Goal: Task Accomplishment & Management: Manage account settings

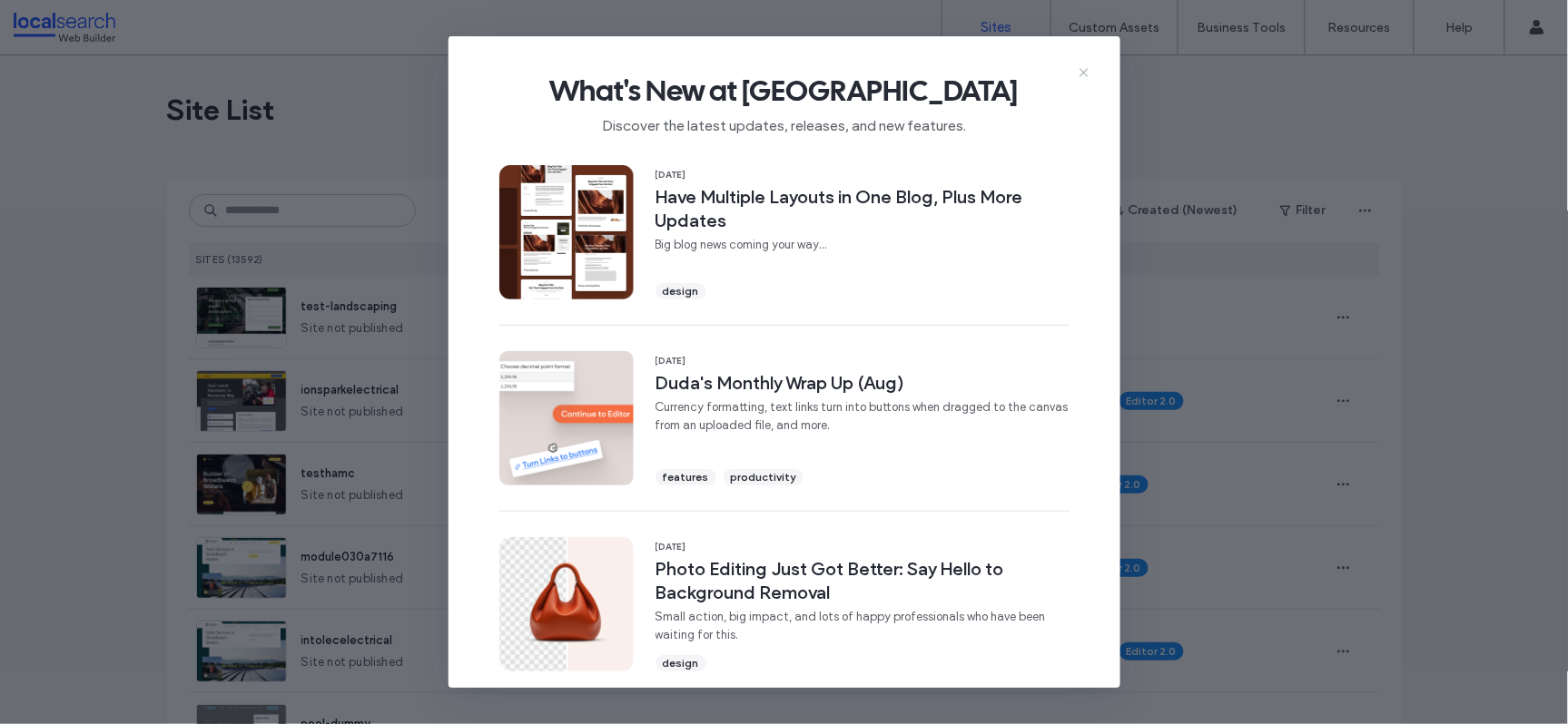
click at [1079, 71] on icon at bounding box center [1083, 72] width 15 height 15
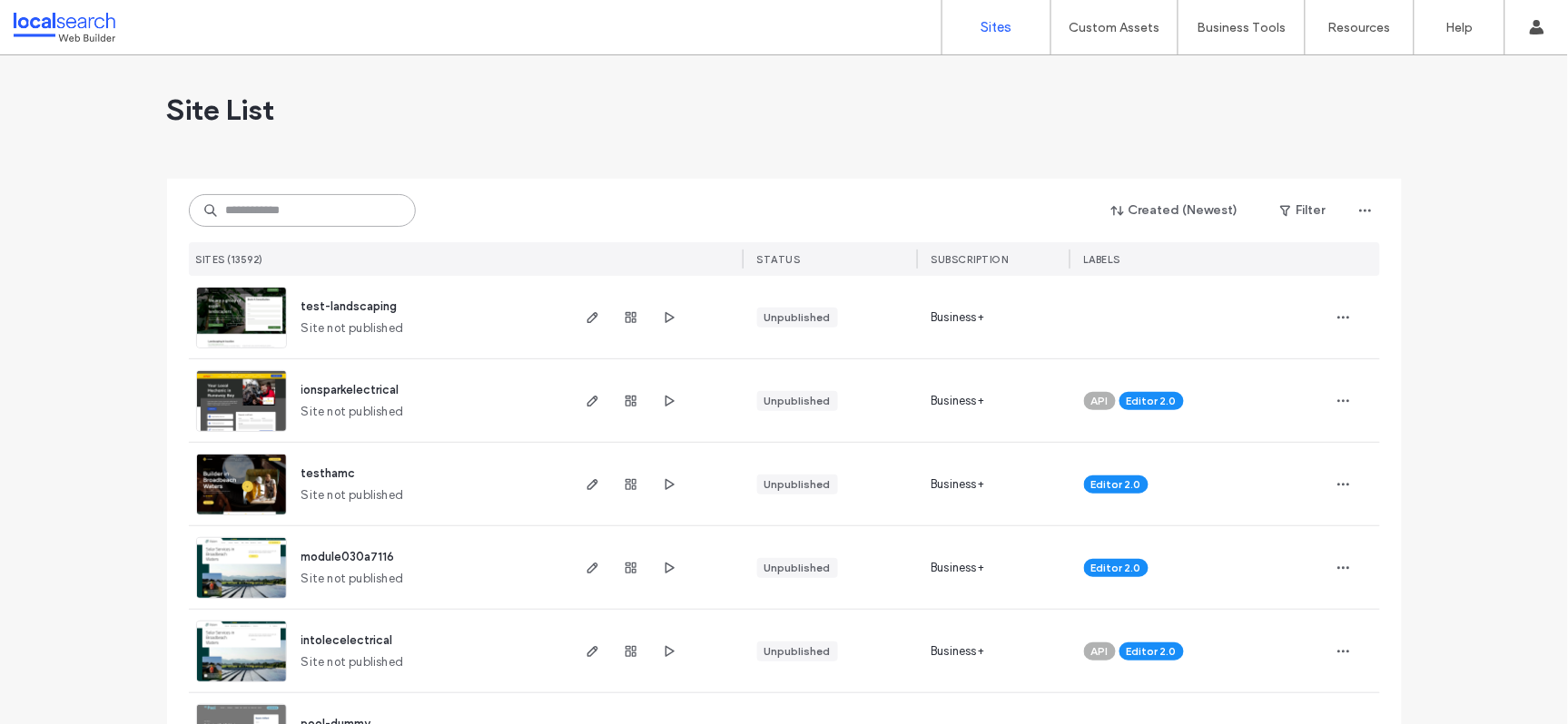
click at [333, 206] on input at bounding box center [303, 210] width 227 height 33
click at [336, 218] on input at bounding box center [303, 210] width 227 height 33
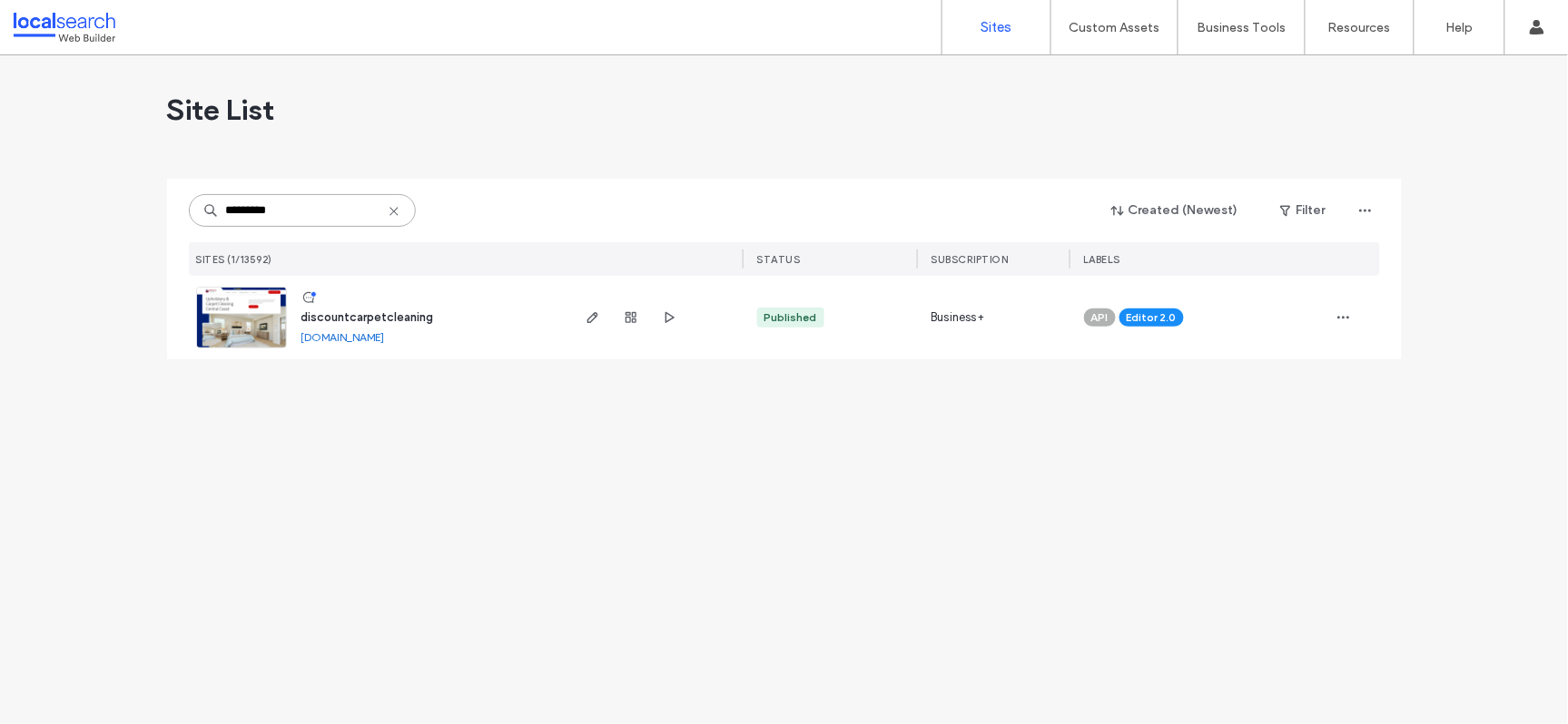
type input "*********"
click at [362, 321] on span "discountcarpetcleaning" at bounding box center [368, 317] width 133 height 14
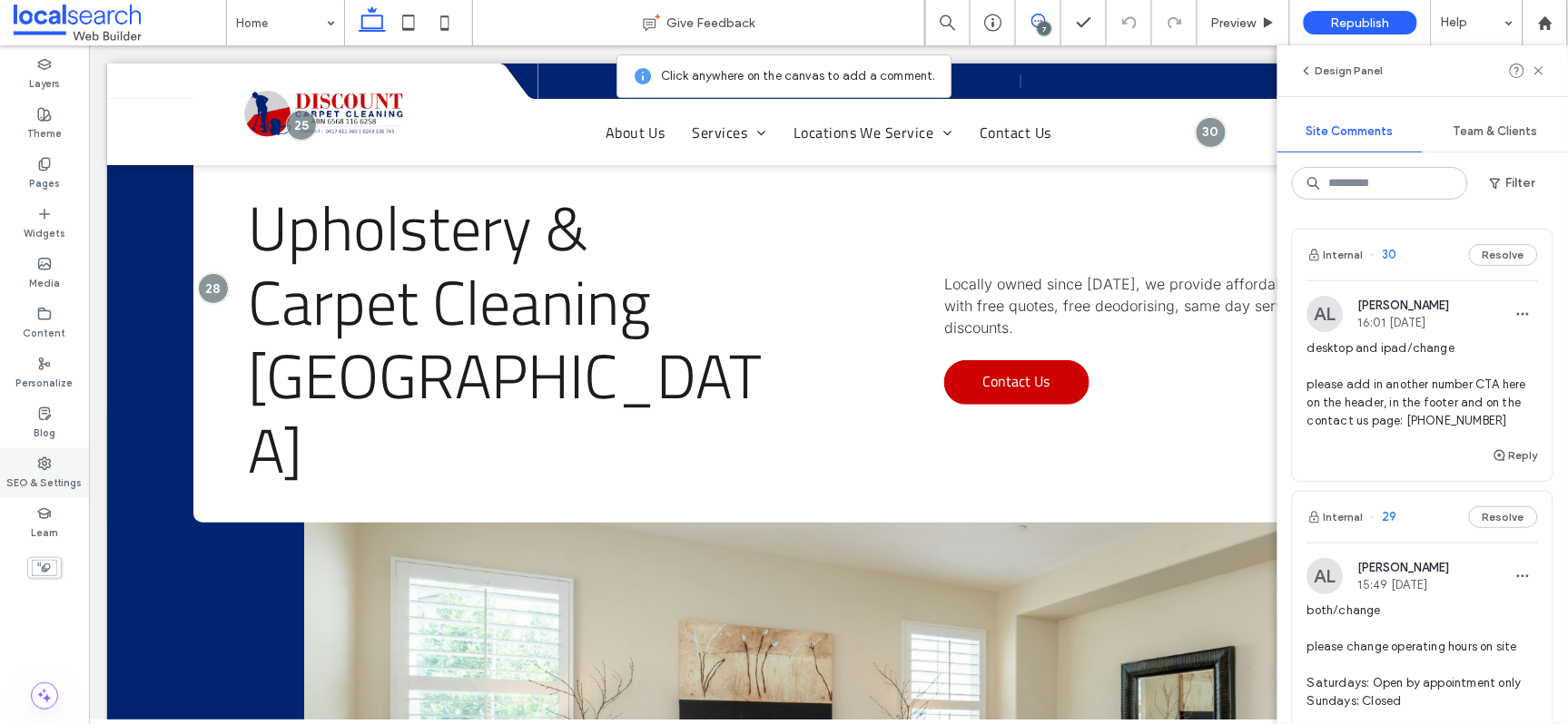
click at [52, 459] on div "SEO & Settings" at bounding box center [45, 473] width 89 height 49
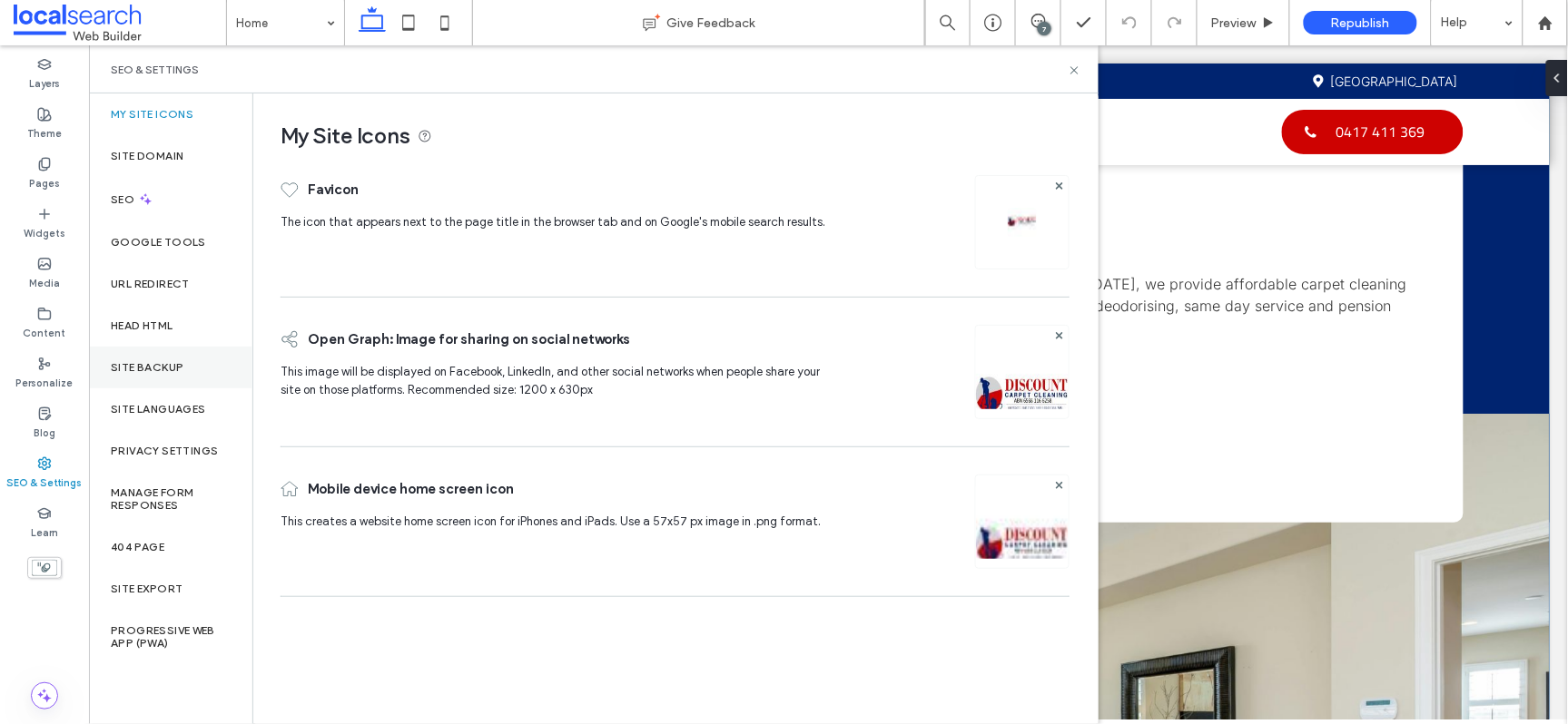
click at [158, 378] on div "Site Backup" at bounding box center [171, 367] width 164 height 42
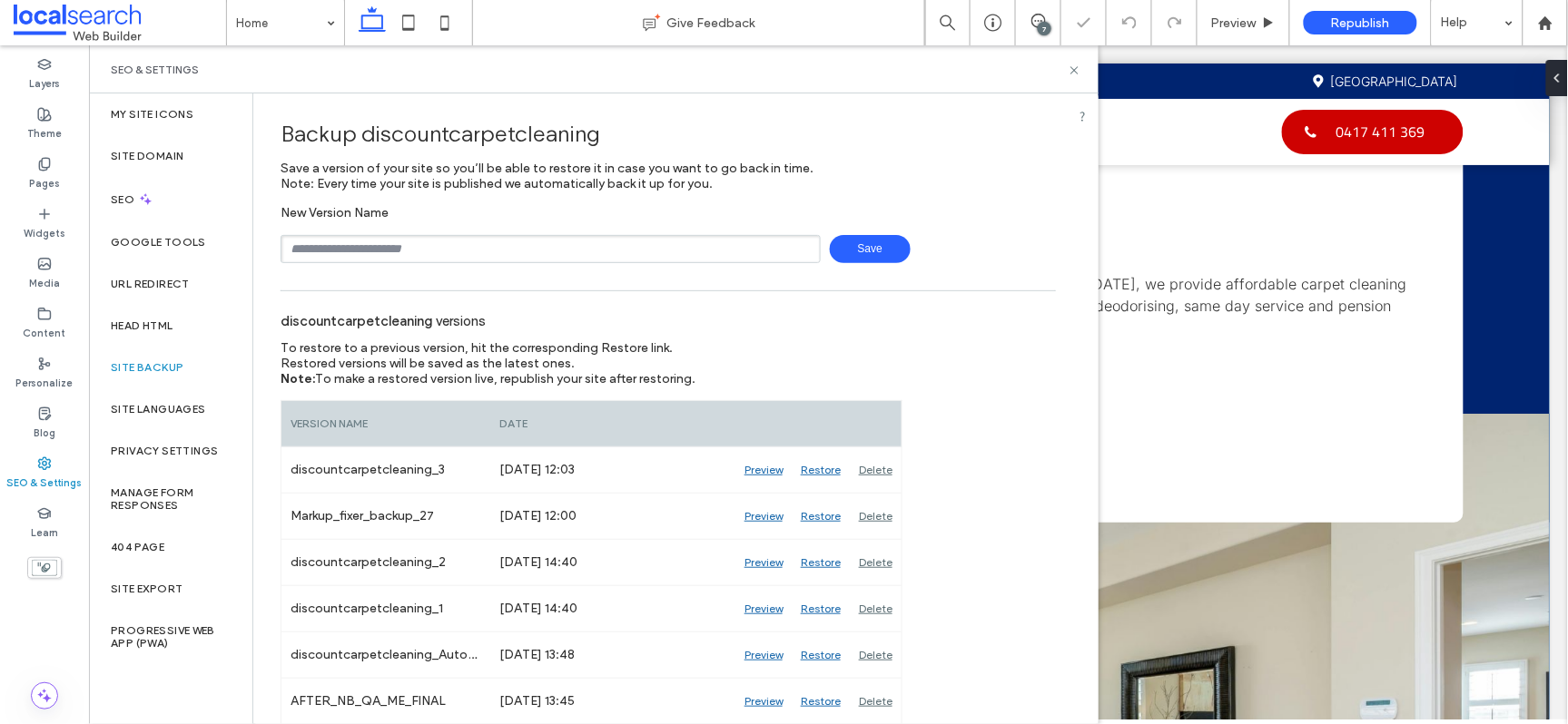
click at [438, 254] on input "text" at bounding box center [550, 248] width 540 height 28
type input "**********"
click at [862, 254] on span "Save" at bounding box center [870, 248] width 80 height 28
click at [1073, 67] on use at bounding box center [1073, 69] width 7 height 7
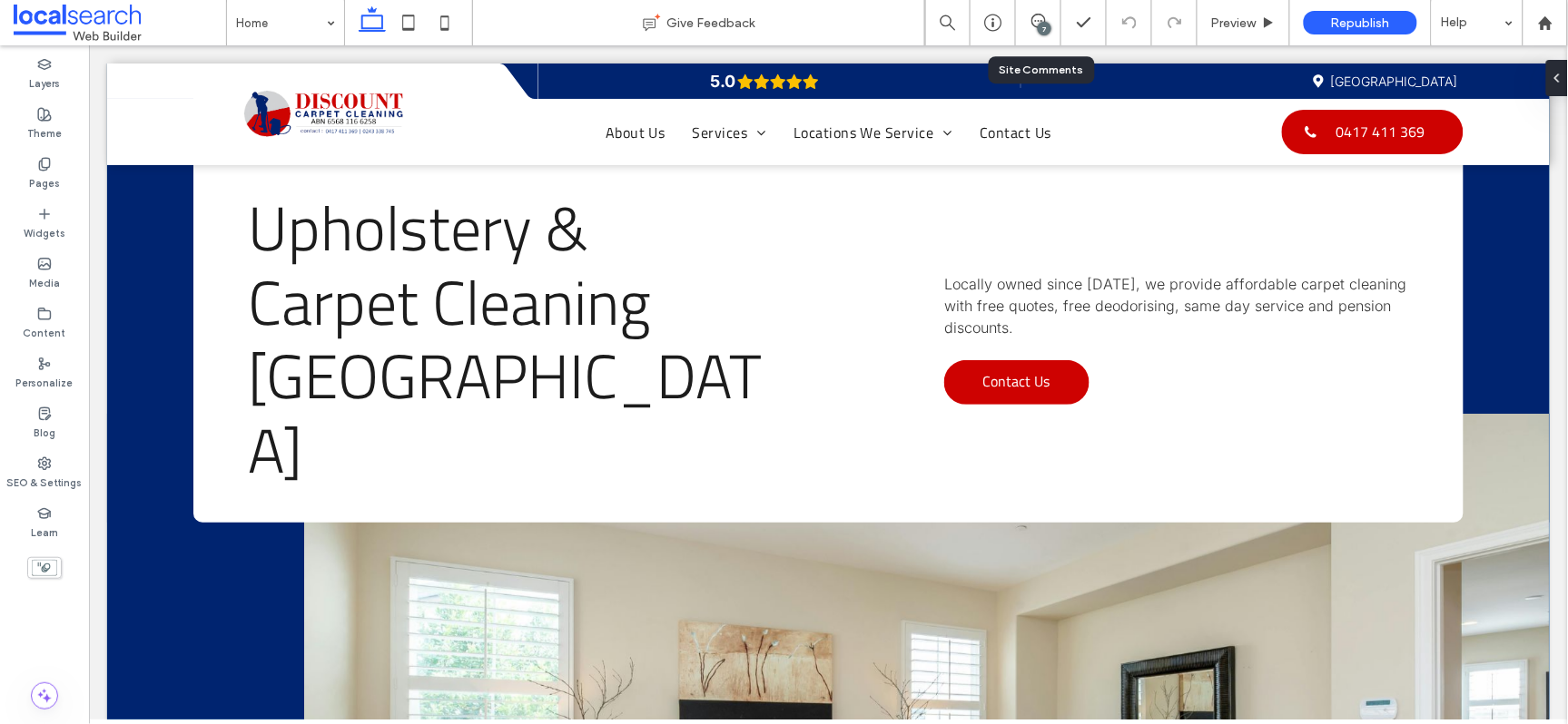
click at [1050, 29] on div "7" at bounding box center [1044, 28] width 14 height 14
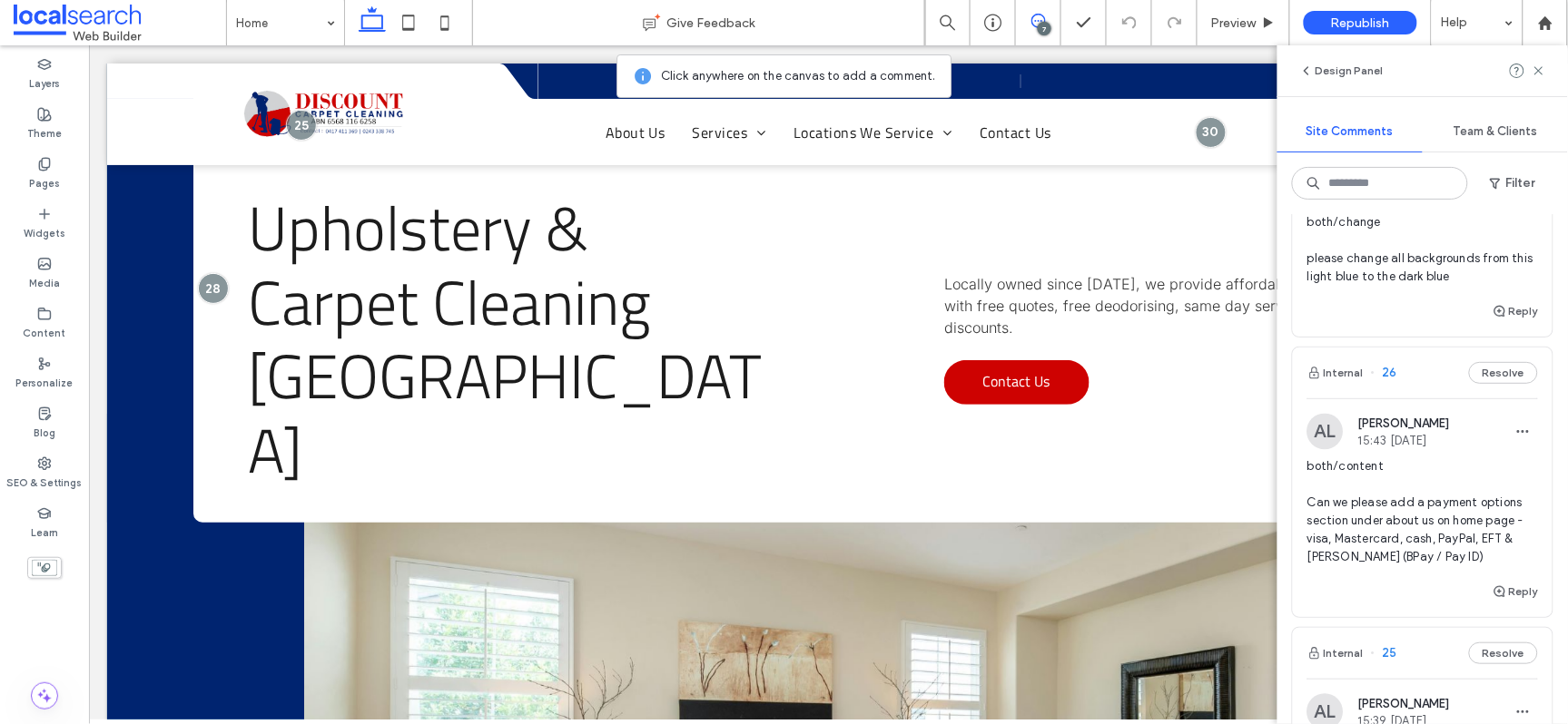
scroll to position [1019, 0]
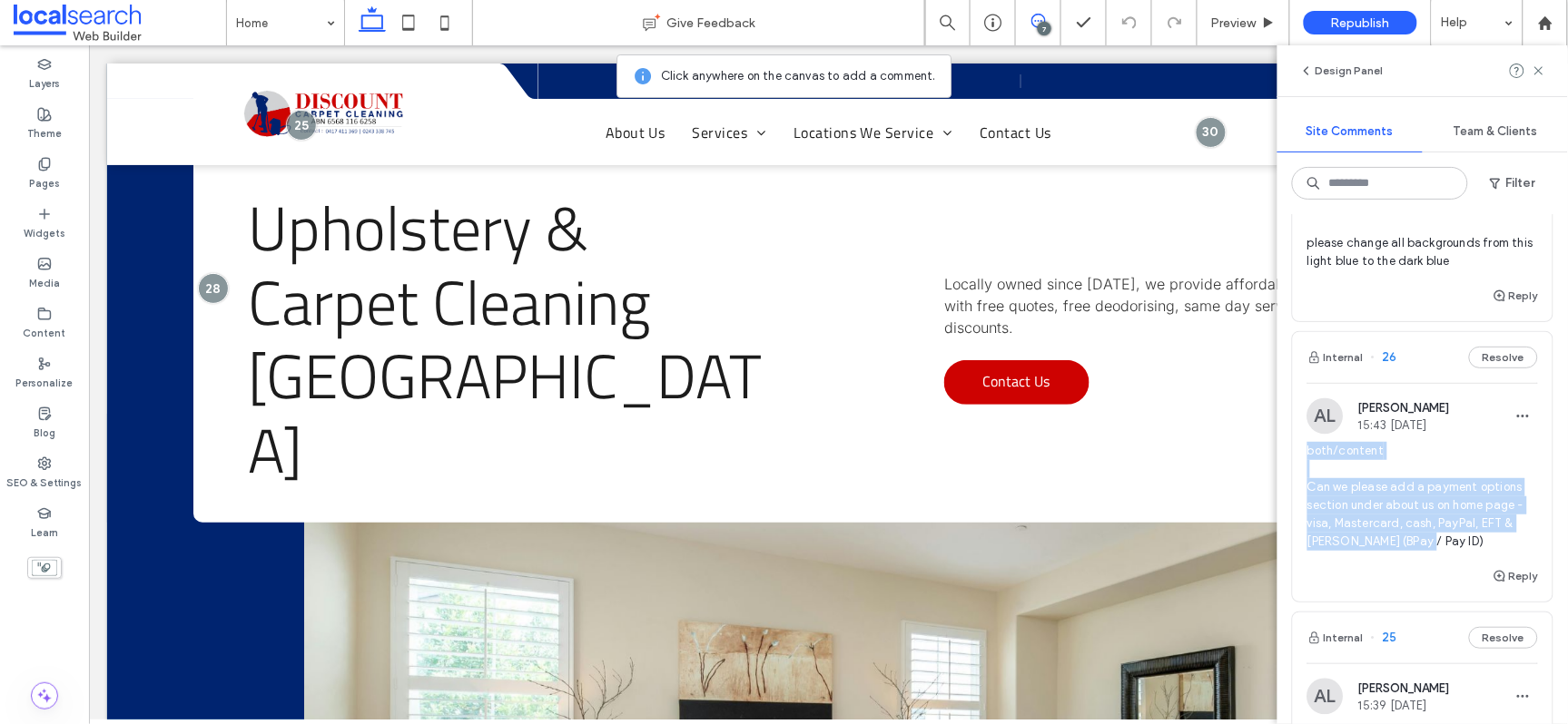
drag, startPoint x: 1304, startPoint y: 446, endPoint x: 1421, endPoint y: 554, distance: 159.2
click at [1421, 554] on div "AL Alicia Lumsden 15:43 Sep 11 2025 both/content Can we please add a payment op…" at bounding box center [1423, 482] width 260 height 167
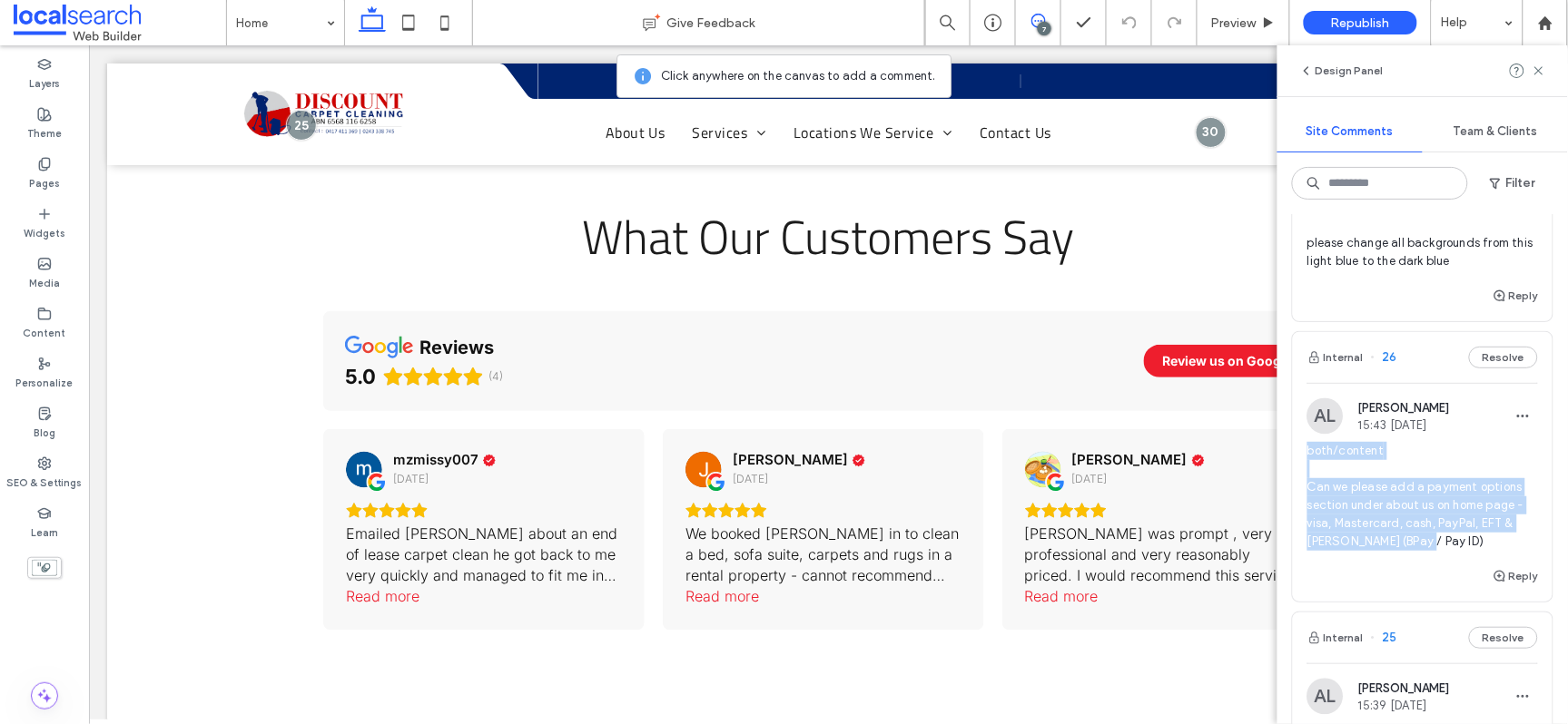
copy span "both/content Can we please add a payment options section under about us on home…"
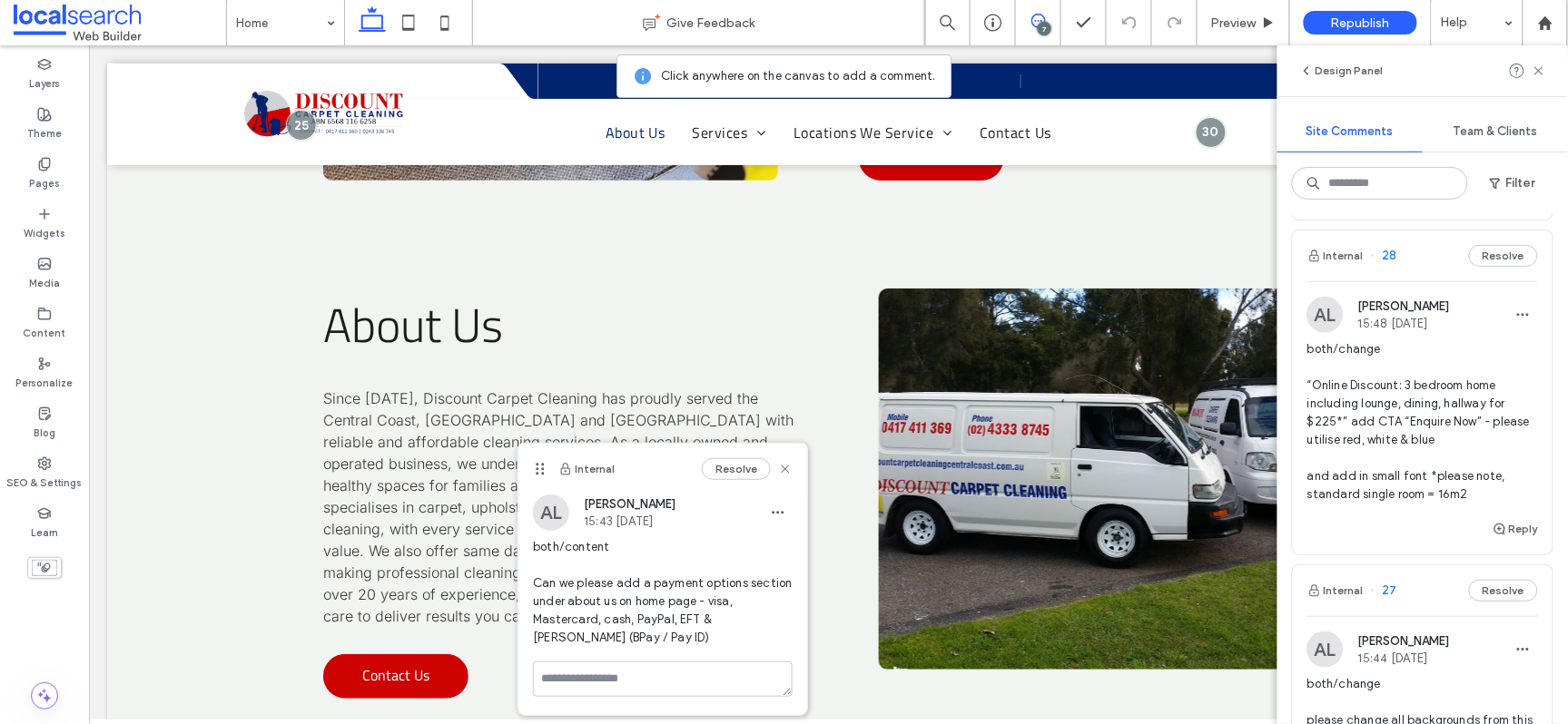
scroll to position [531, 0]
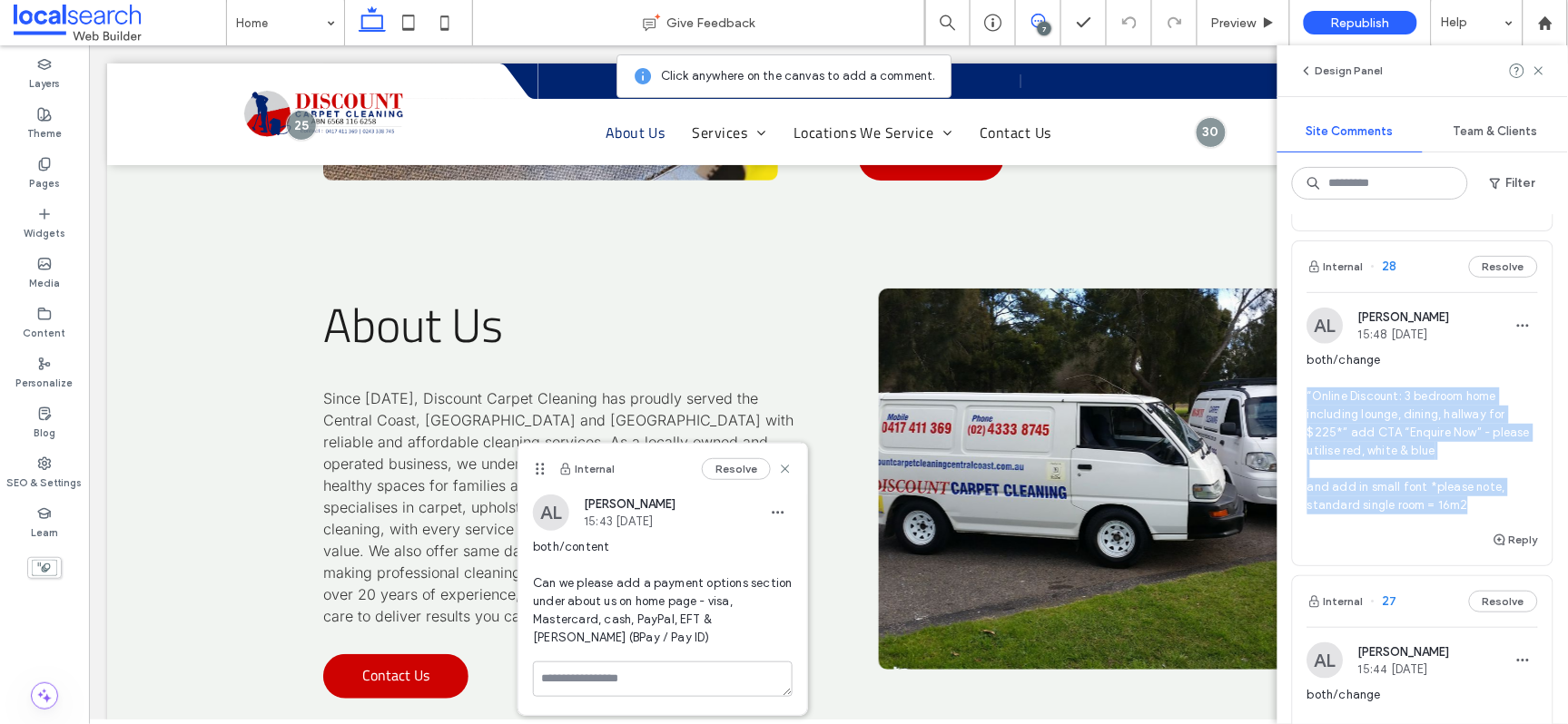
drag, startPoint x: 1451, startPoint y: 506, endPoint x: 1302, endPoint y: 395, distance: 185.8
click at [1302, 395] on div "AL Alicia Lumsden 15:48 Sep 11 2025 both/change “Online Discount: 3 bedroom hom…" at bounding box center [1423, 418] width 260 height 221
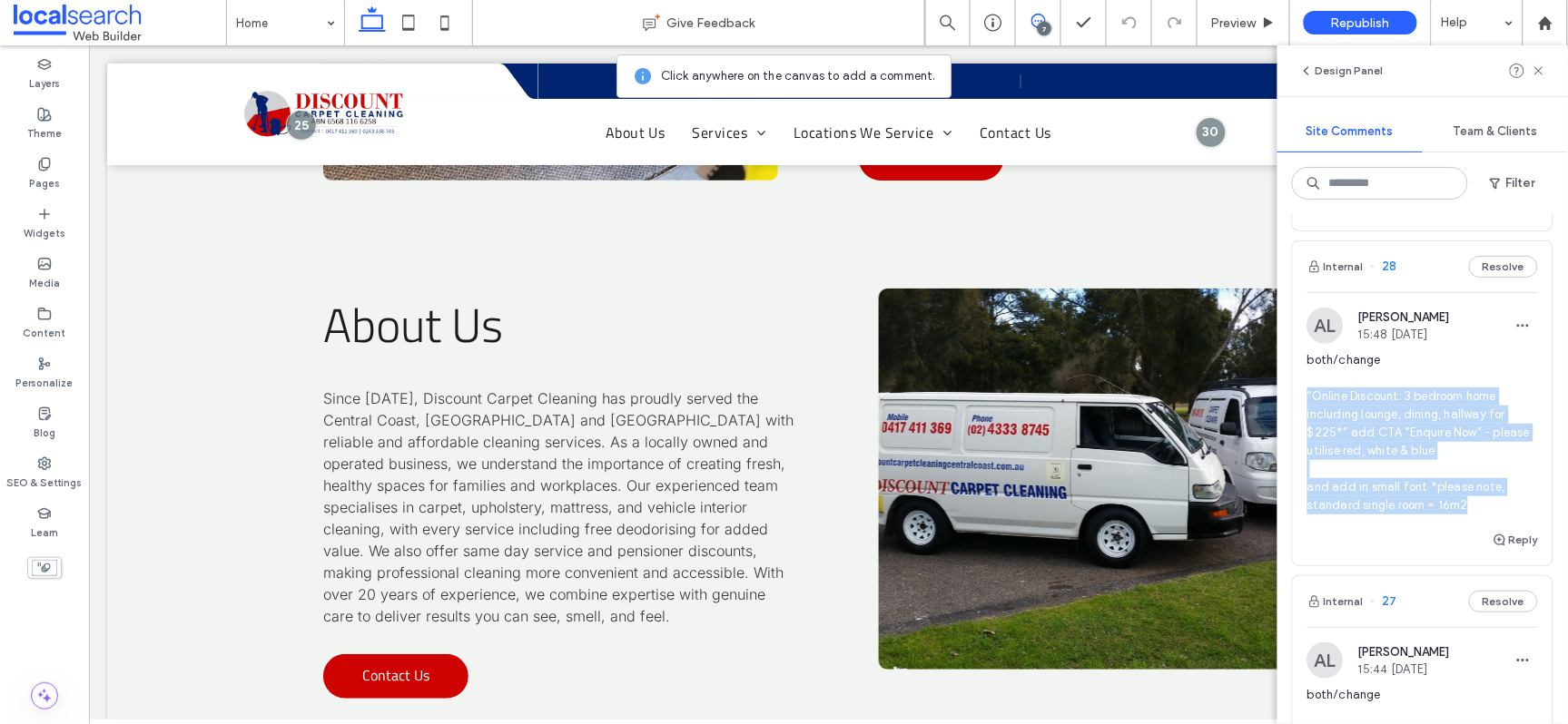
scroll to position [556, 0]
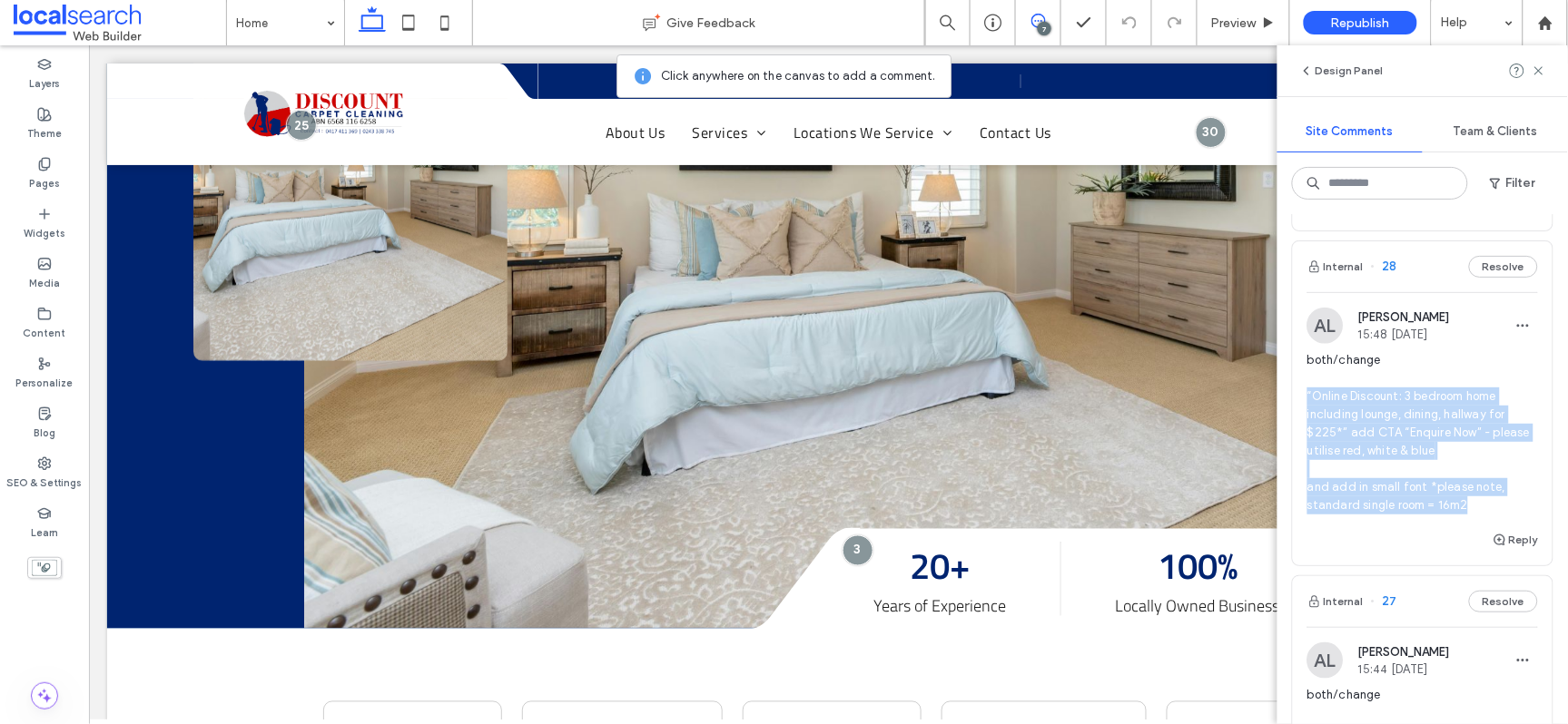
copy span "“Online Discount: 3 bedroom home including lounge, dining, hallway for $225*” a…"
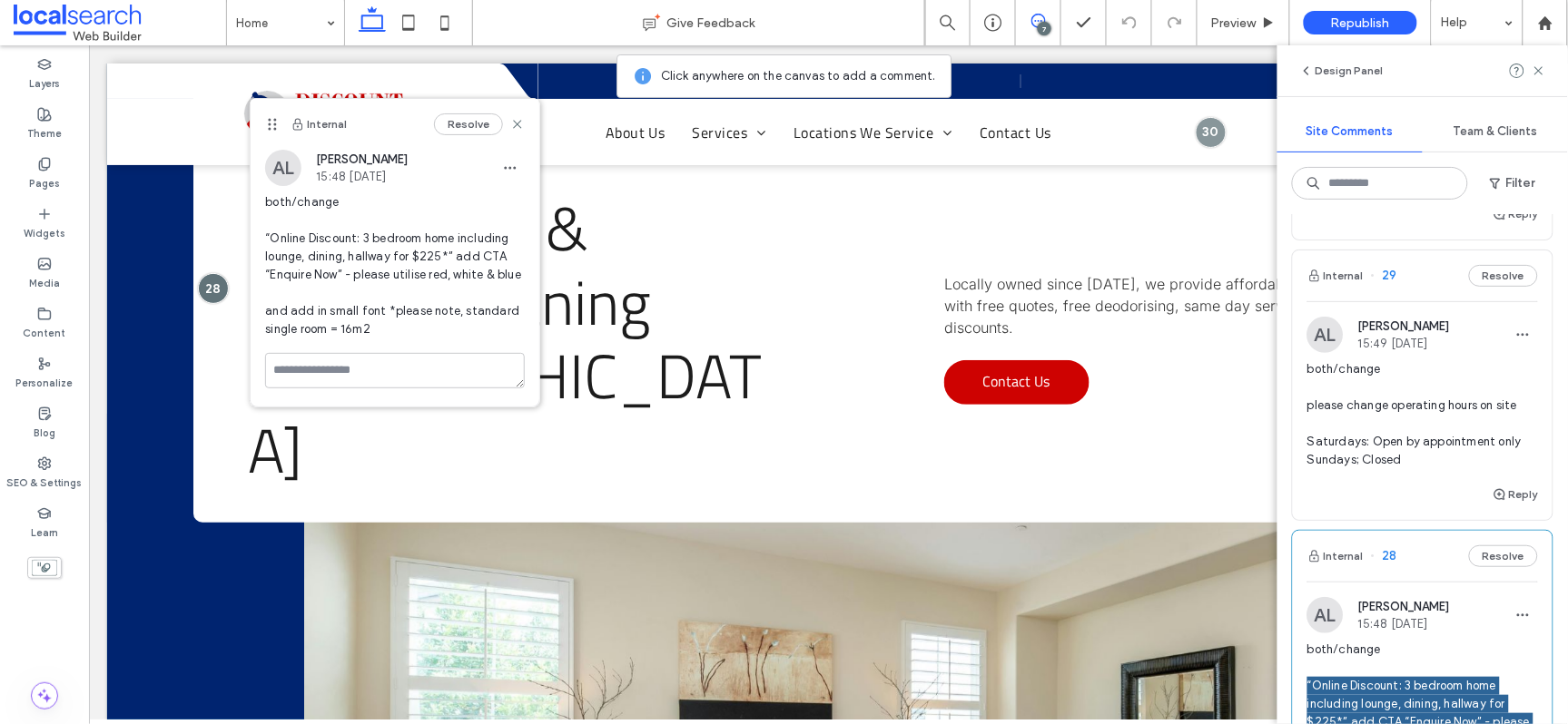
scroll to position [218, 0]
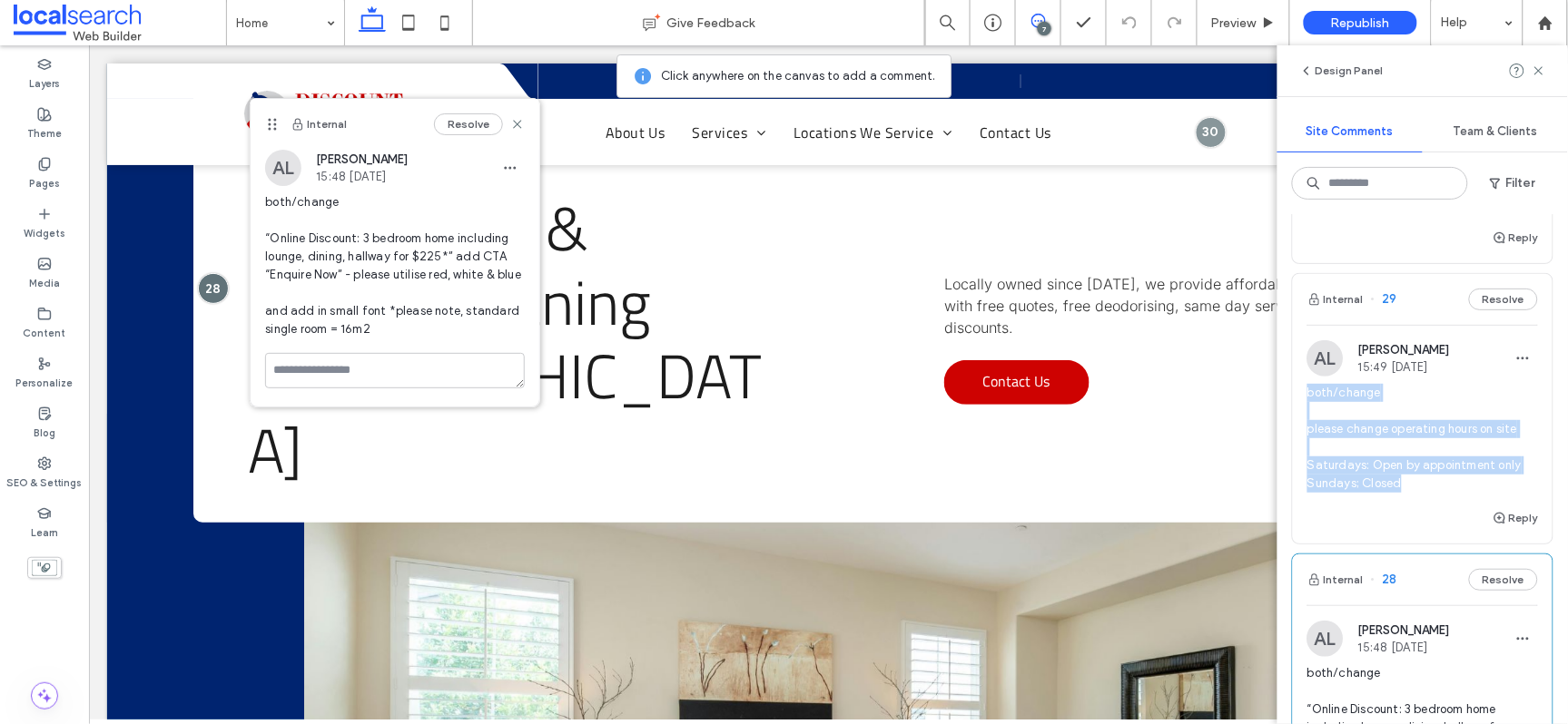
drag, startPoint x: 1408, startPoint y: 480, endPoint x: 1303, endPoint y: 393, distance: 136.4
click at [1303, 393] on div "AL Alicia Lumsden 15:49 Sep 11 2025 both/change please change operating hours o…" at bounding box center [1423, 424] width 260 height 167
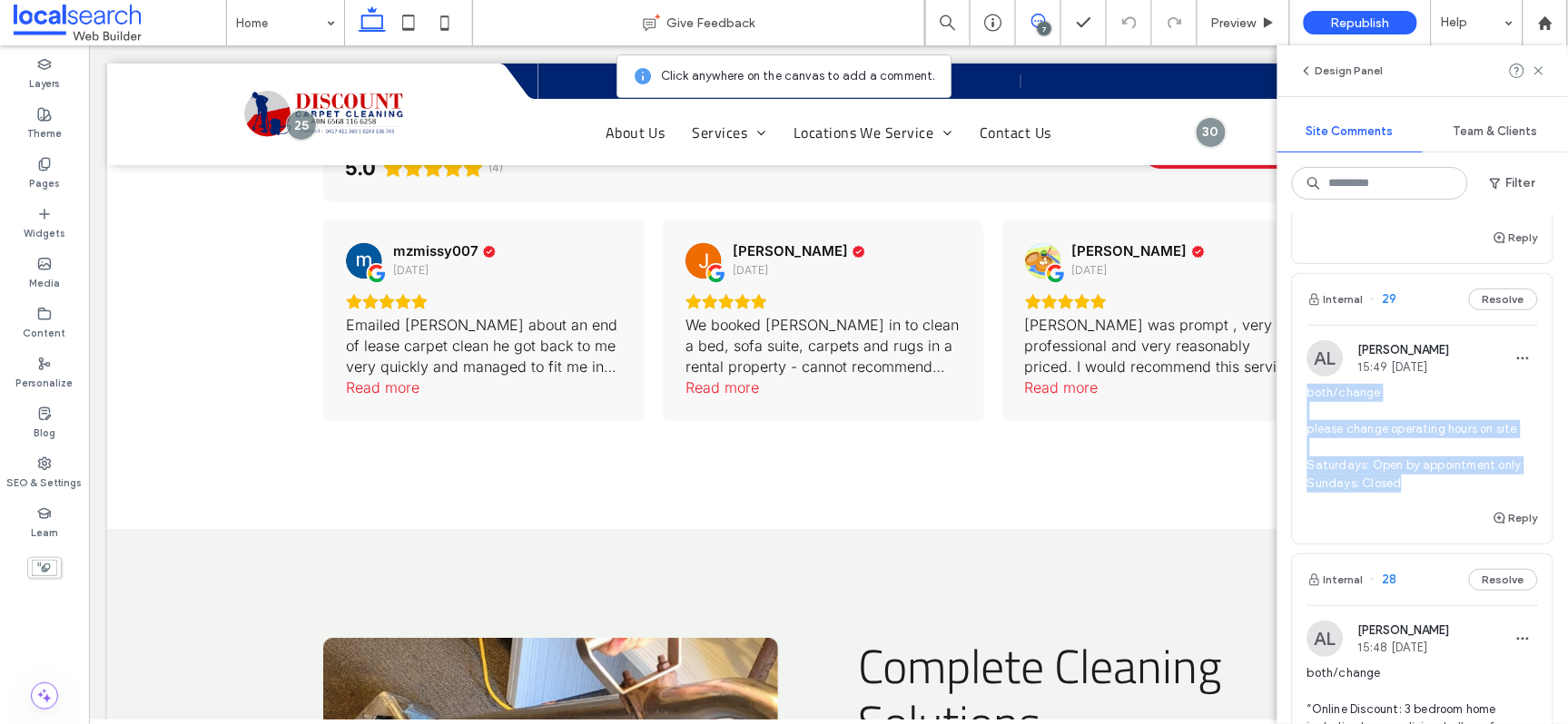
scroll to position [6493, 0]
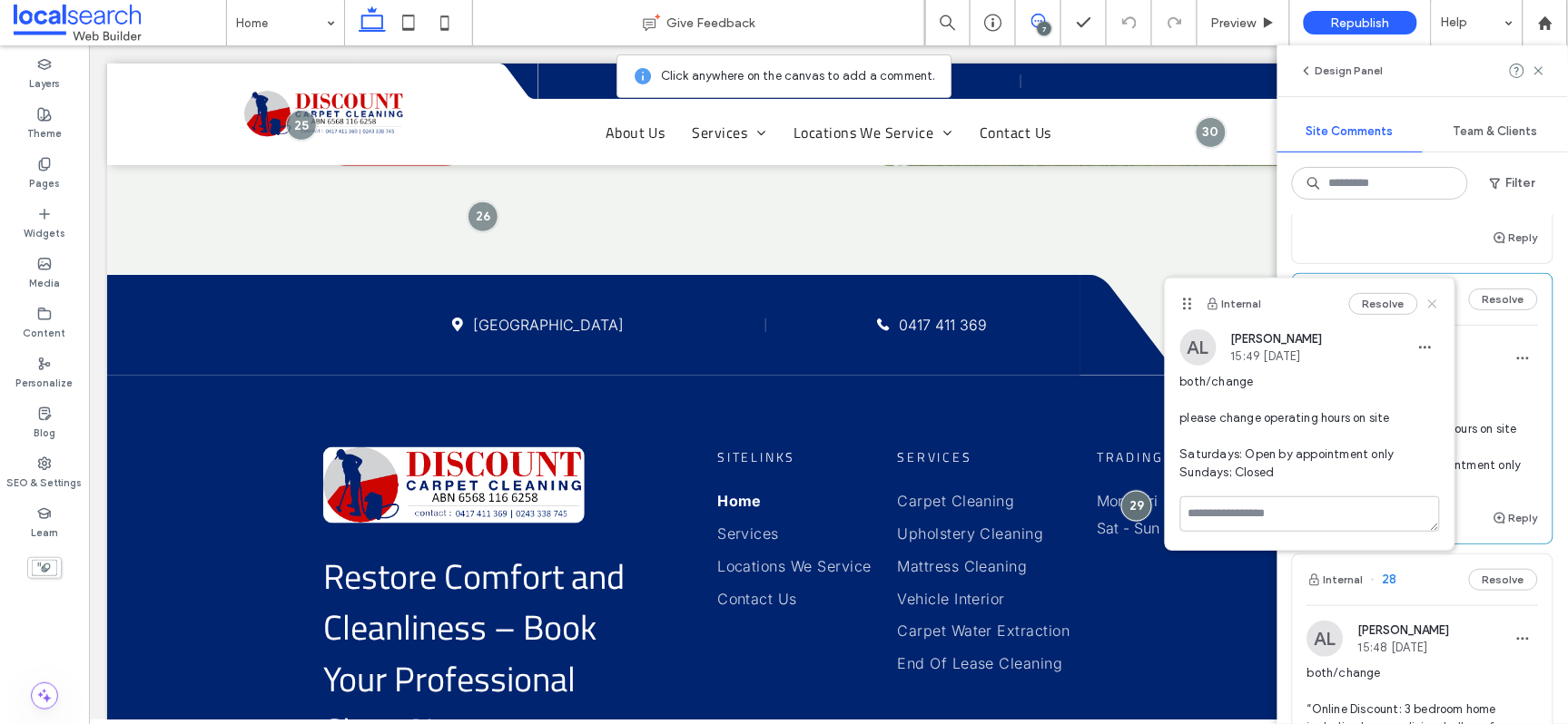
click at [1428, 300] on use at bounding box center [1432, 304] width 8 height 8
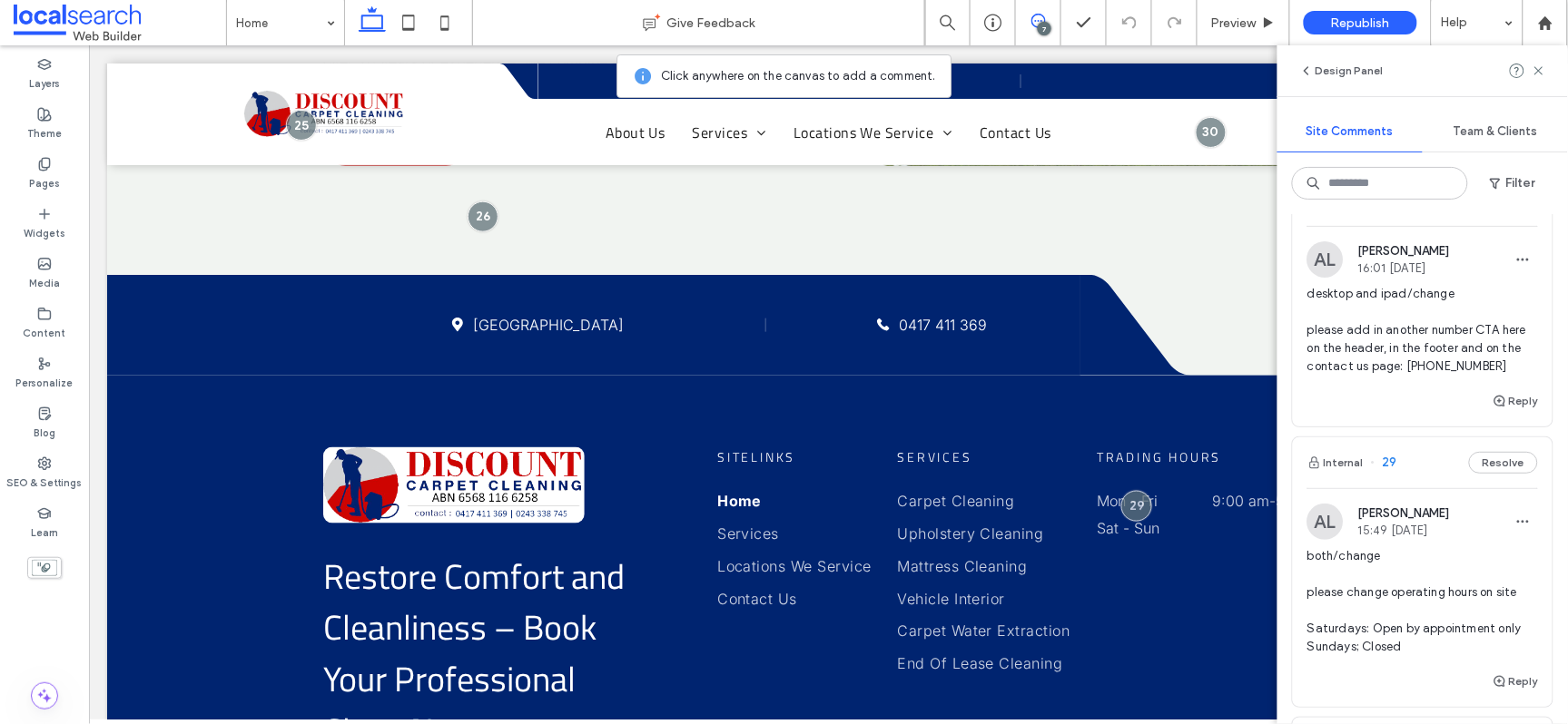
scroll to position [0, 0]
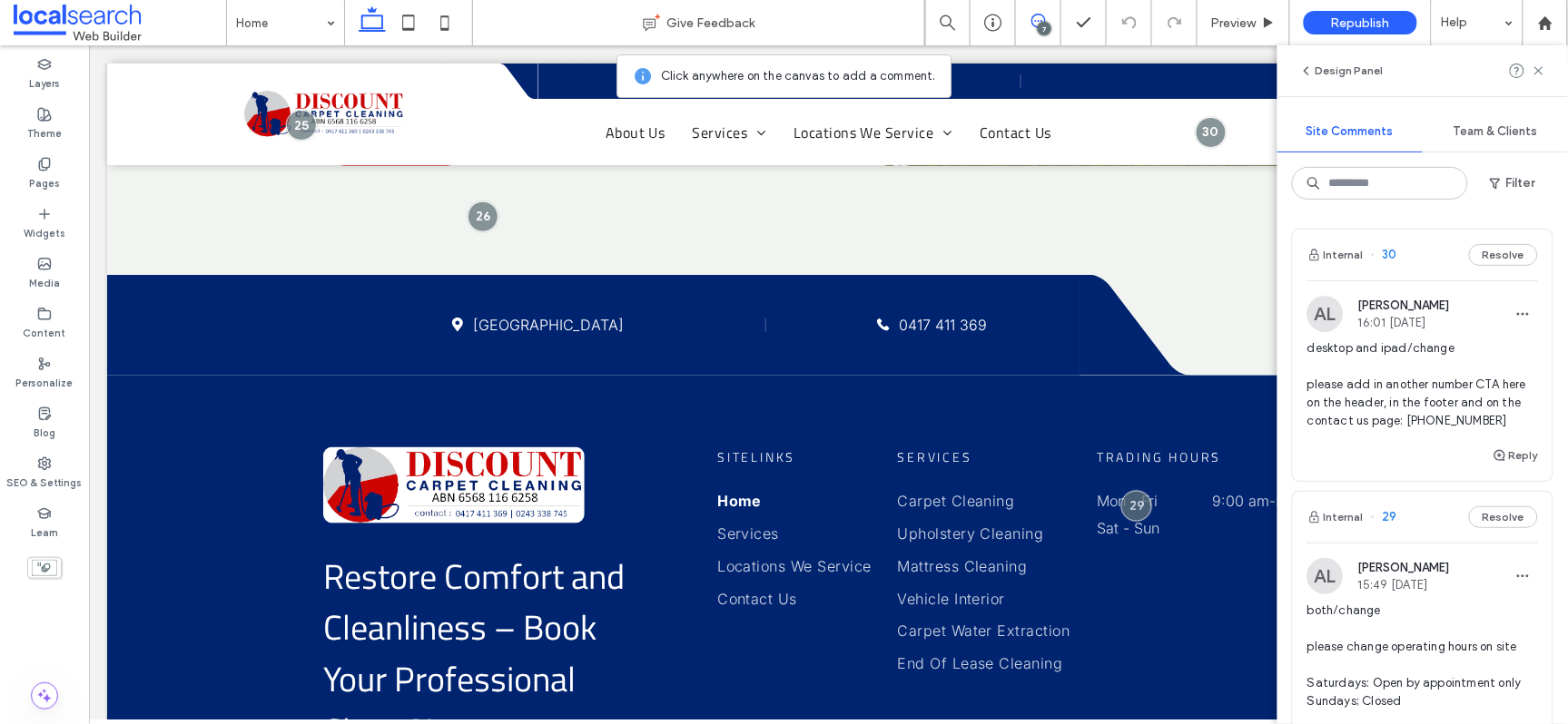
click at [1443, 403] on span "desktop and ipad/change please add in another number CTA here on the header, in…" at bounding box center [1423, 385] width 231 height 91
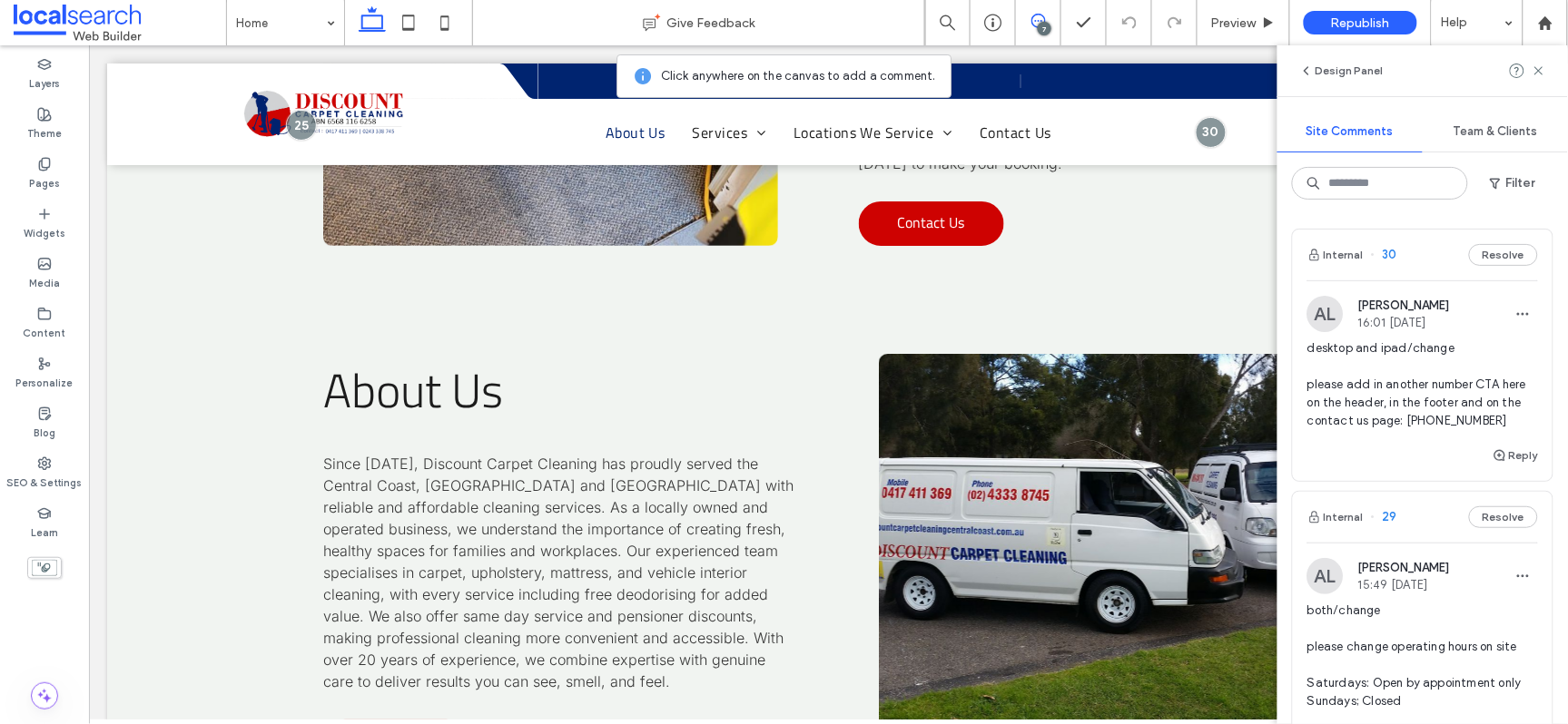
scroll to position [3789, 0]
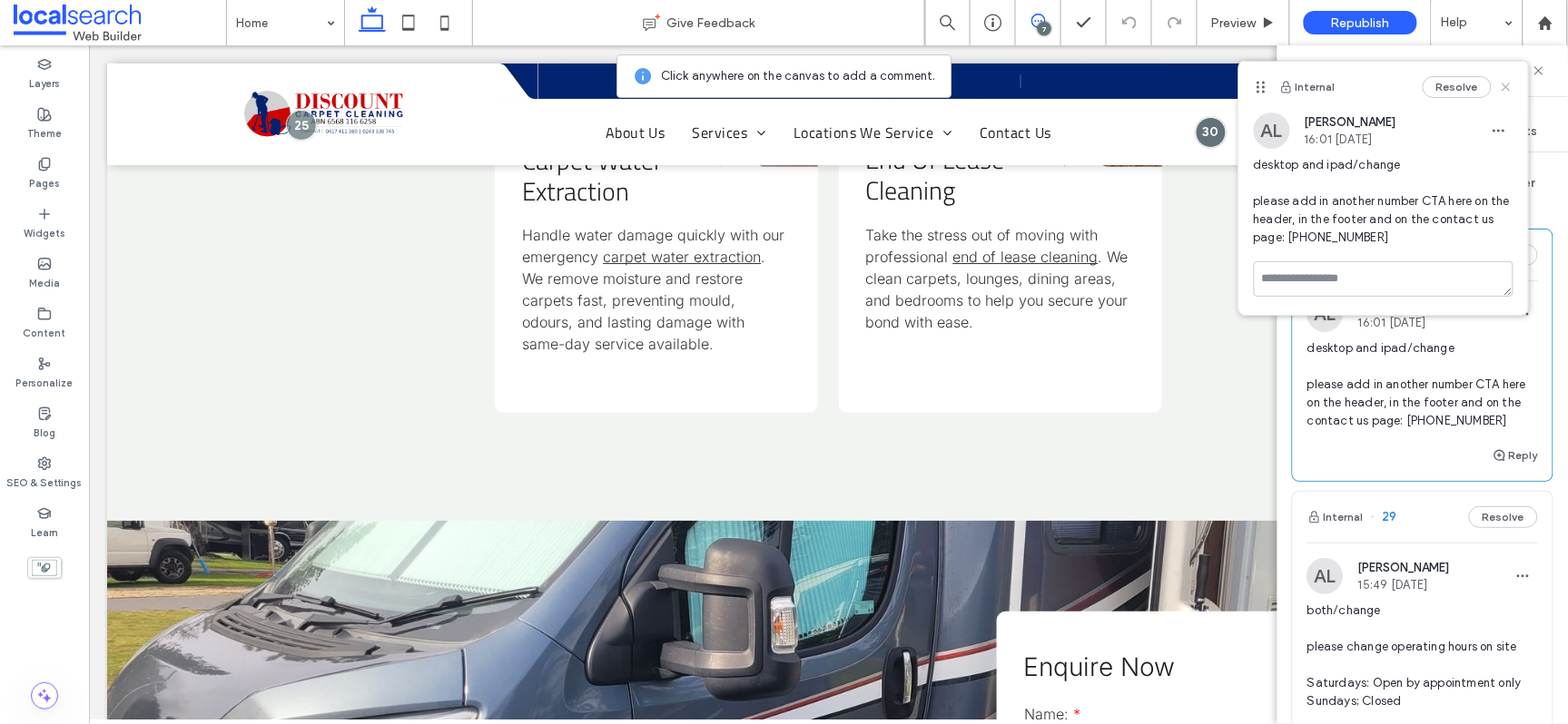
click at [1505, 87] on use at bounding box center [1506, 86] width 8 height 8
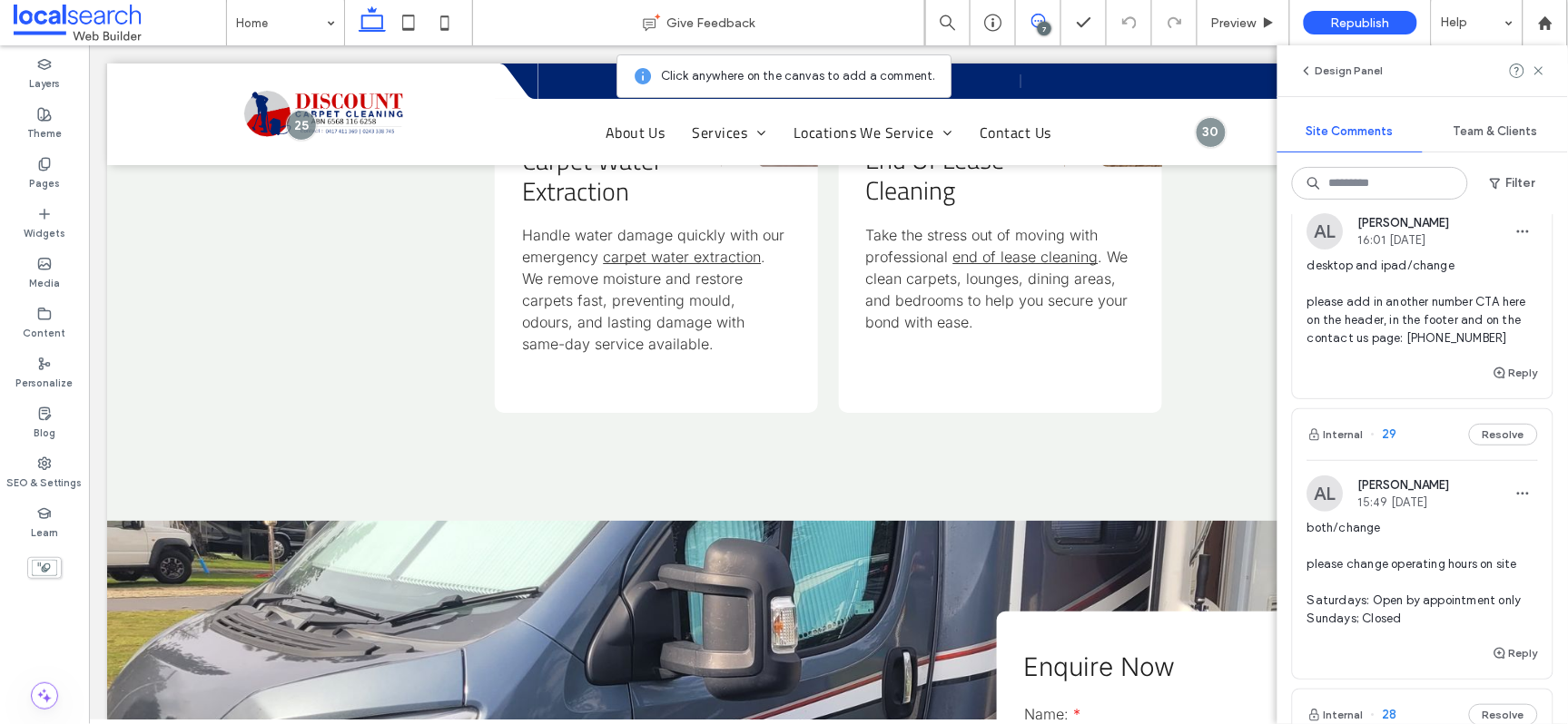
scroll to position [102, 0]
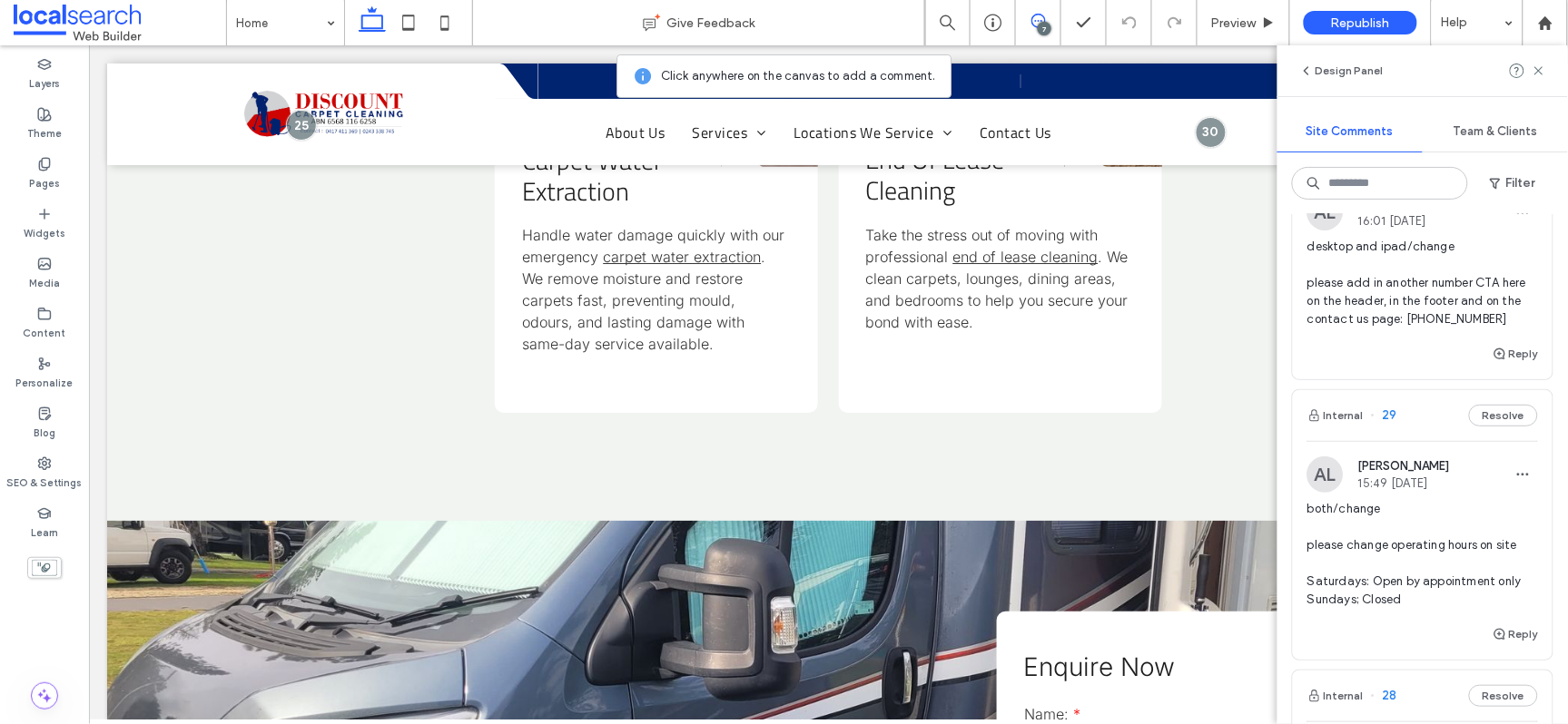
click at [1401, 591] on span "both/change please change operating hours on site Saturdays: Open by appointmen…" at bounding box center [1423, 554] width 231 height 109
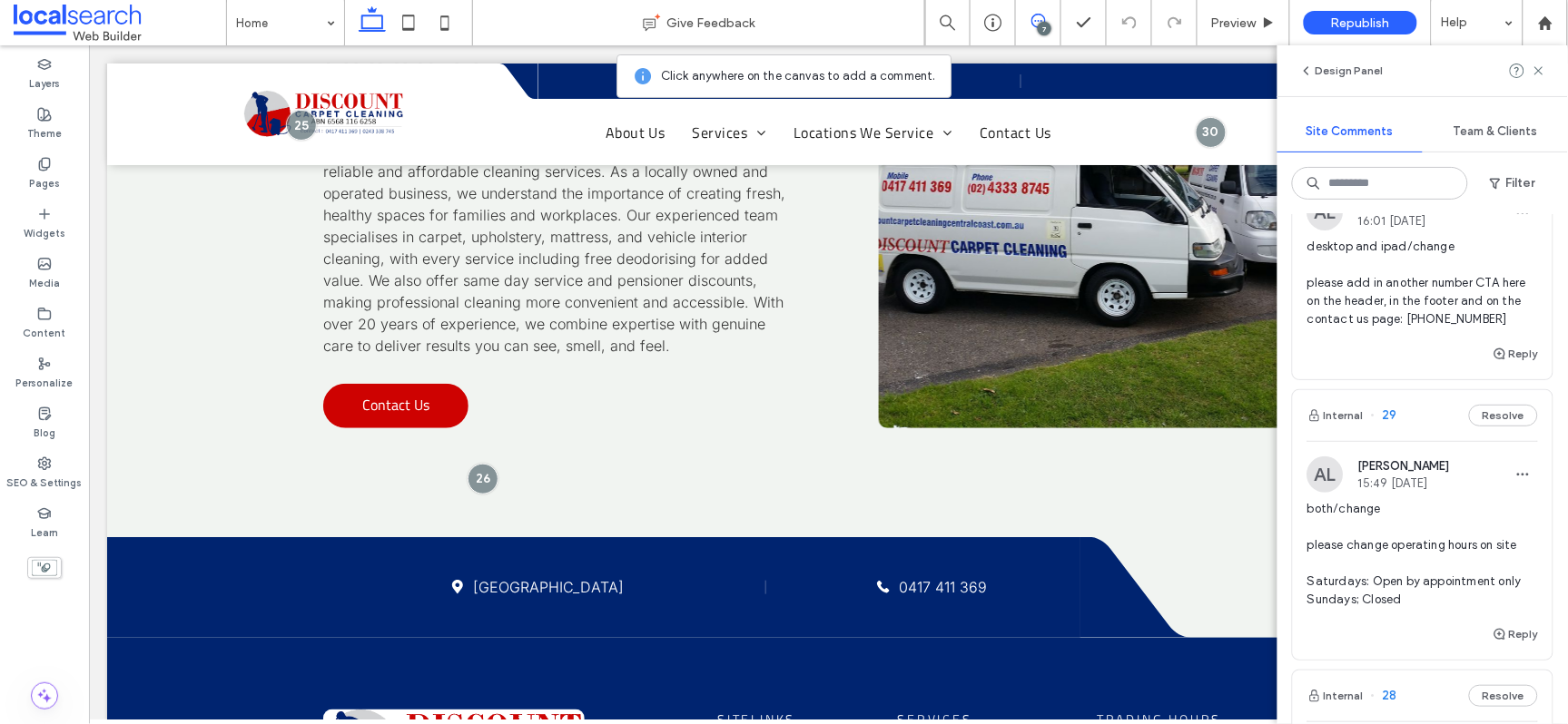
scroll to position [6493, 0]
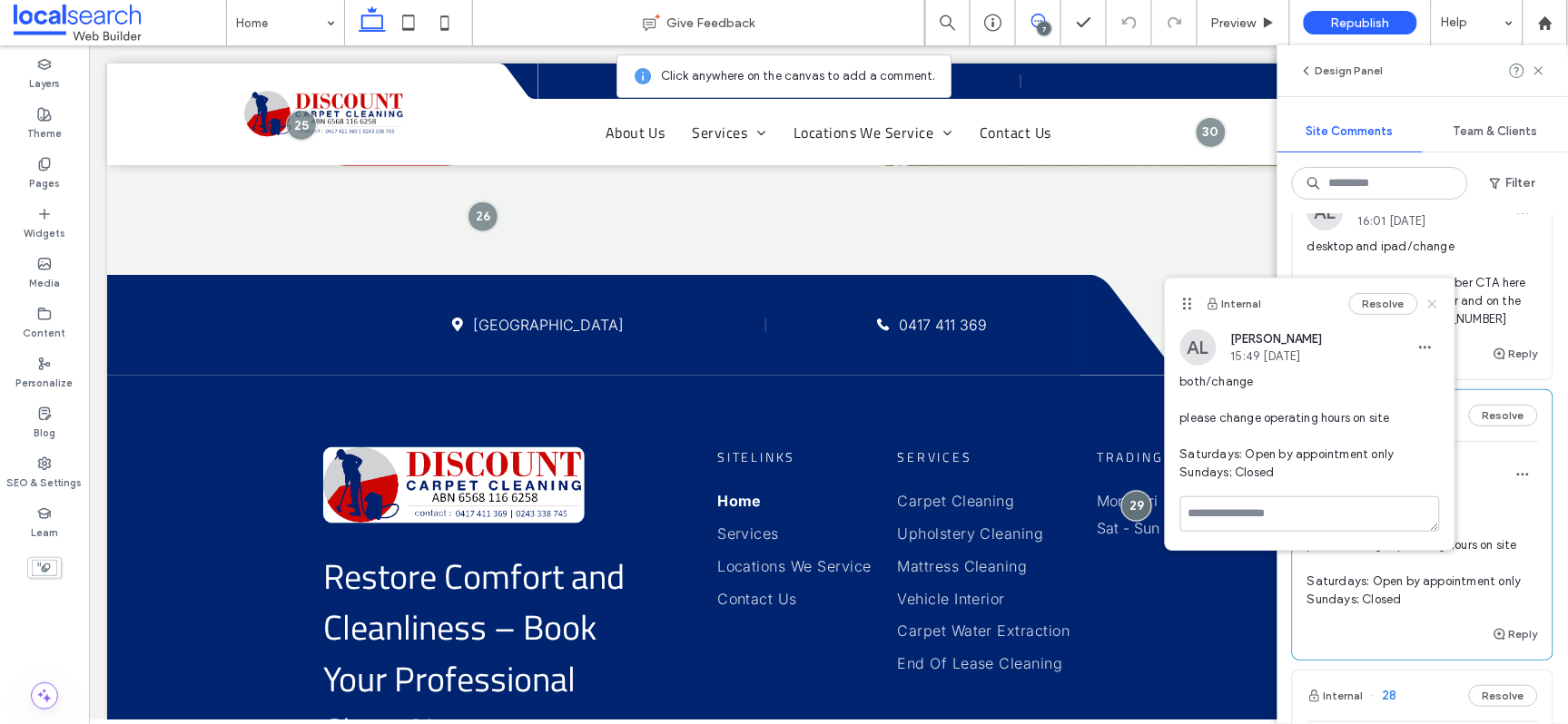
click at [1435, 299] on icon at bounding box center [1432, 303] width 15 height 15
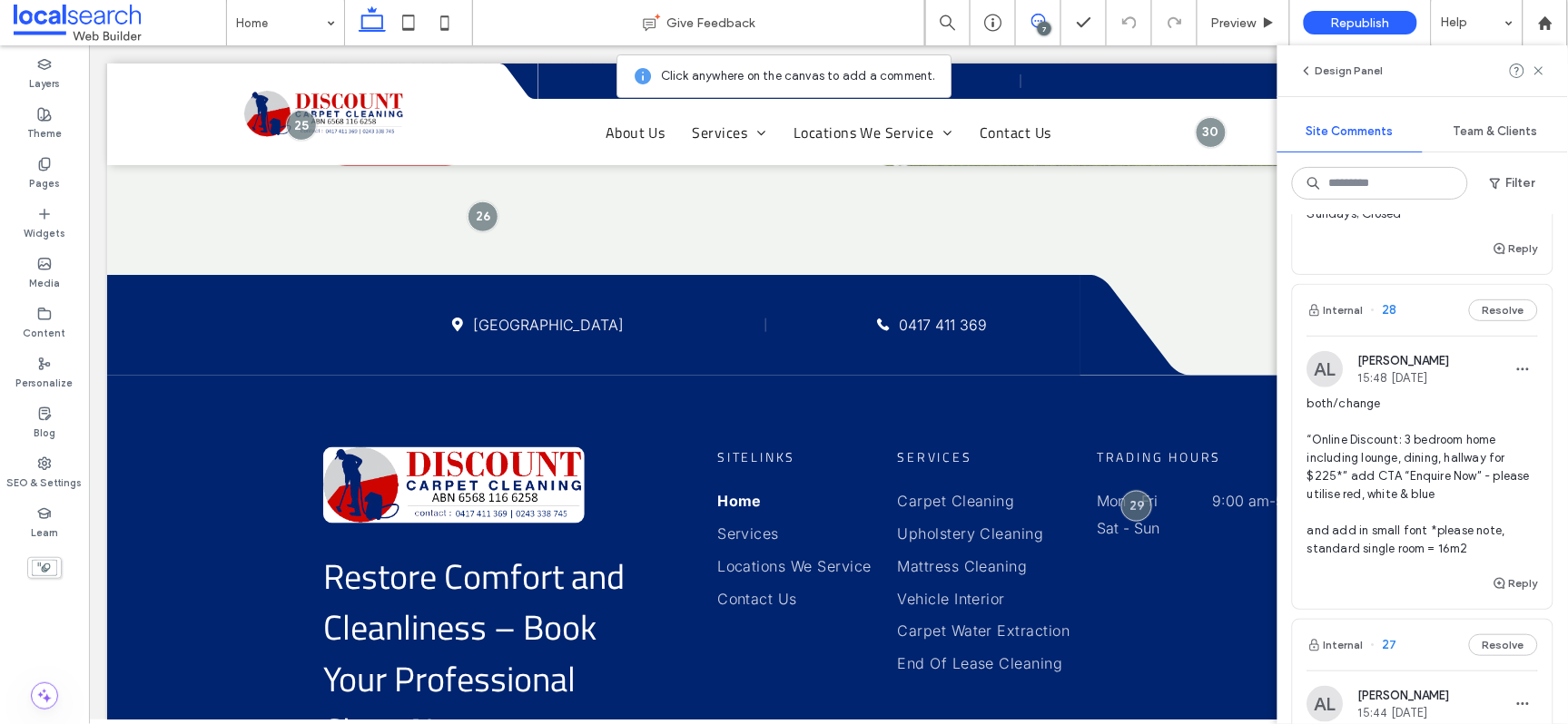
scroll to position [513, 0]
